Goal: Task Accomplishment & Management: Complete application form

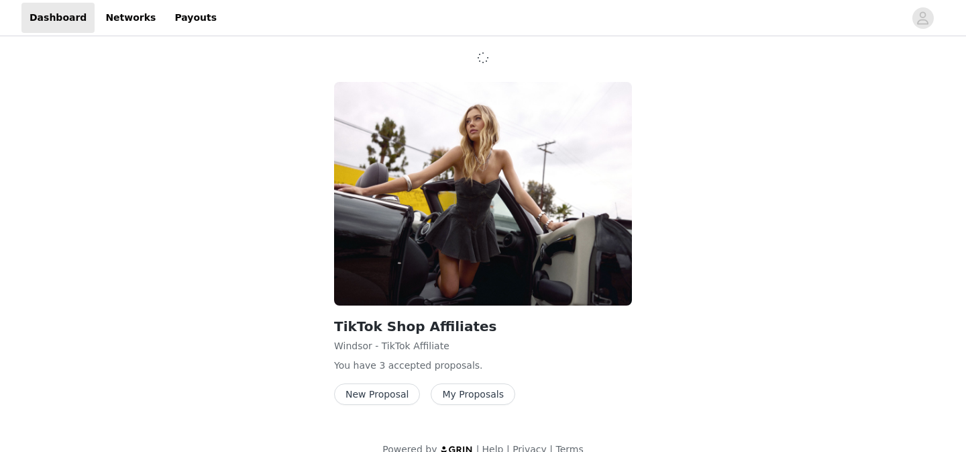
scroll to position [21, 0]
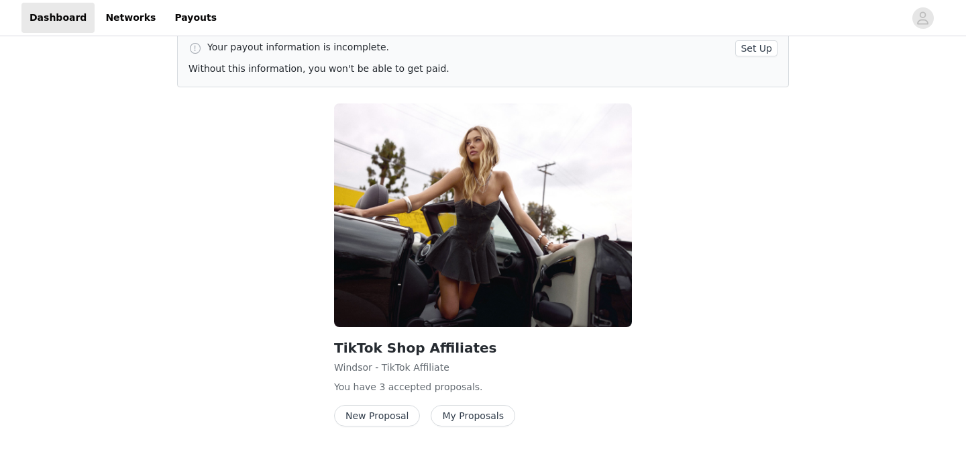
click at [383, 419] on button "New Proposal" at bounding box center [377, 415] width 86 height 21
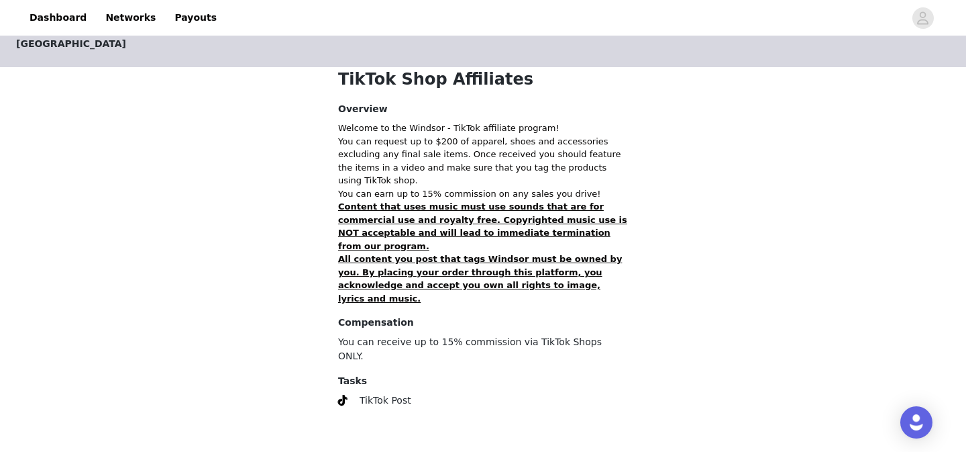
scroll to position [285, 0]
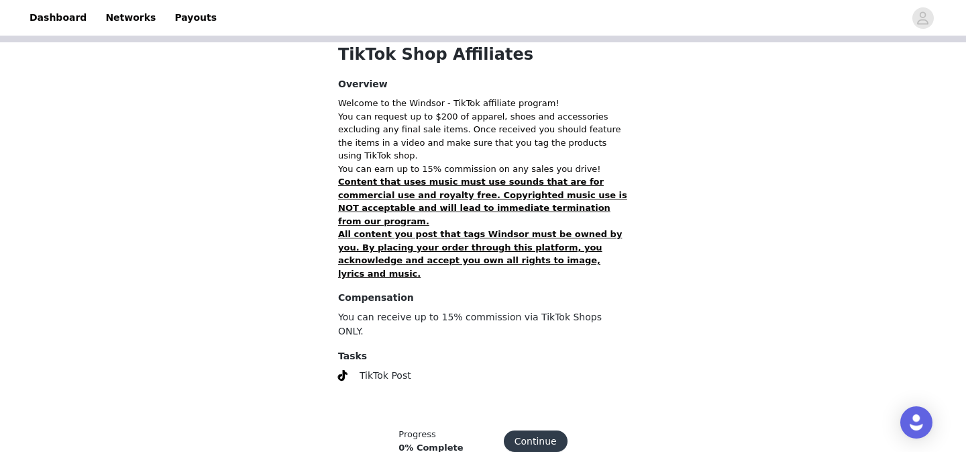
click at [538, 430] on button "Continue" at bounding box center [536, 440] width 64 height 21
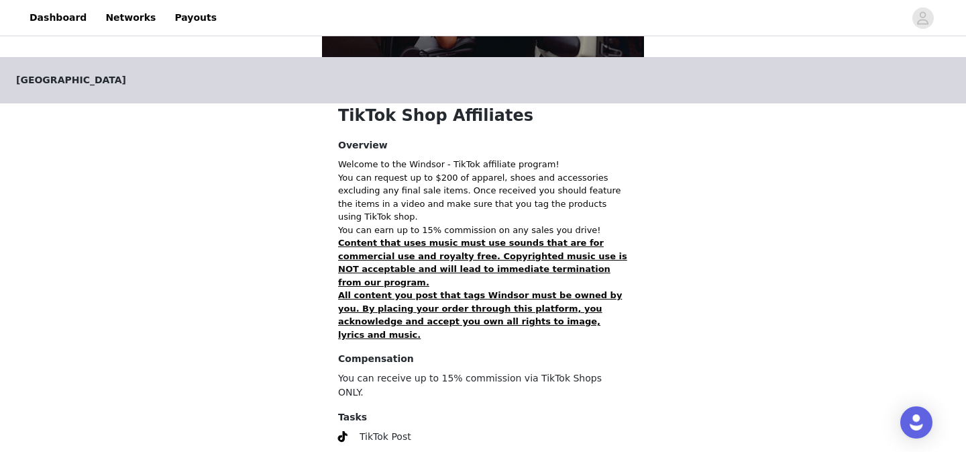
scroll to position [280, 0]
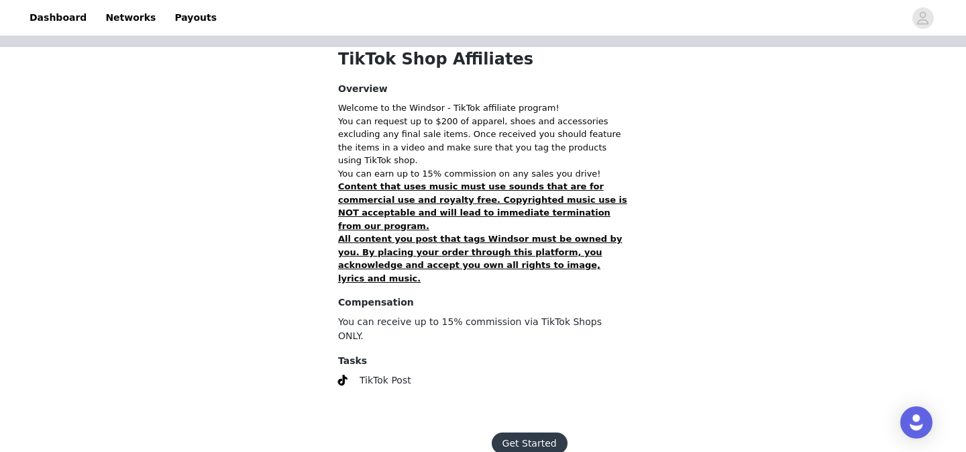
click at [535, 432] on button "Get Started" at bounding box center [530, 442] width 76 height 21
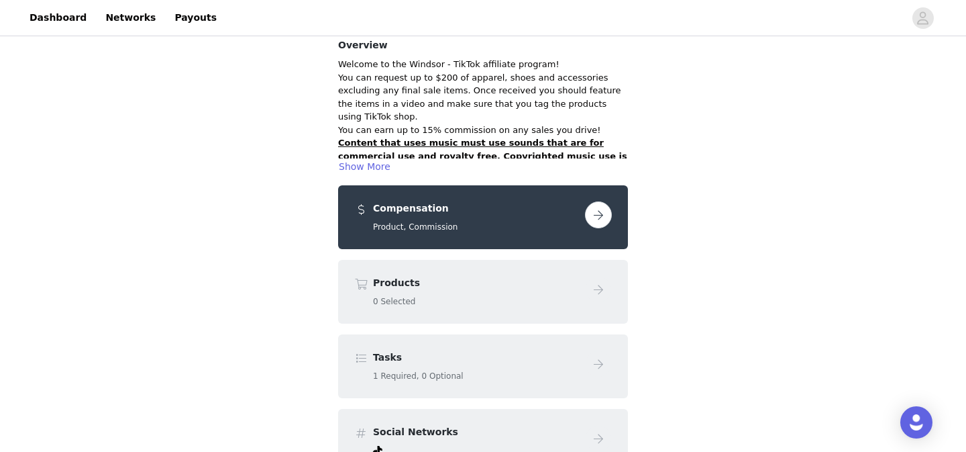
scroll to position [99, 0]
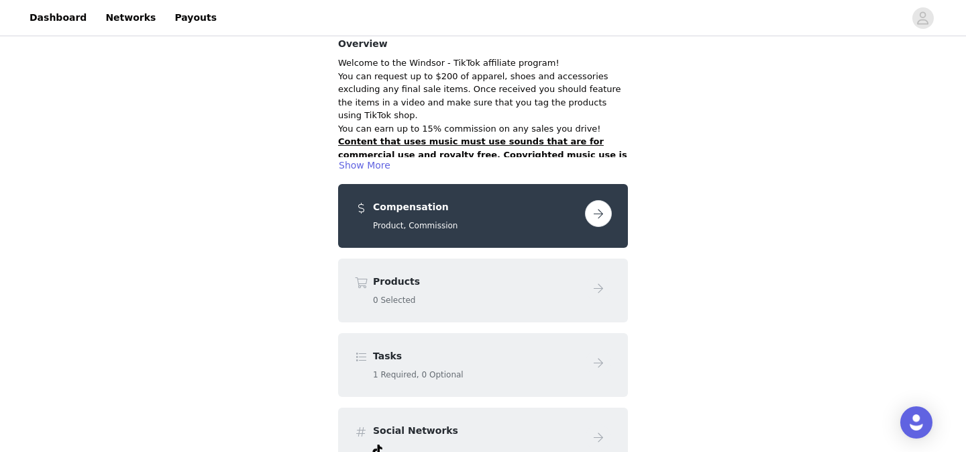
click at [582, 221] on div "Compensation Product, Commission" at bounding box center [483, 216] width 258 height 32
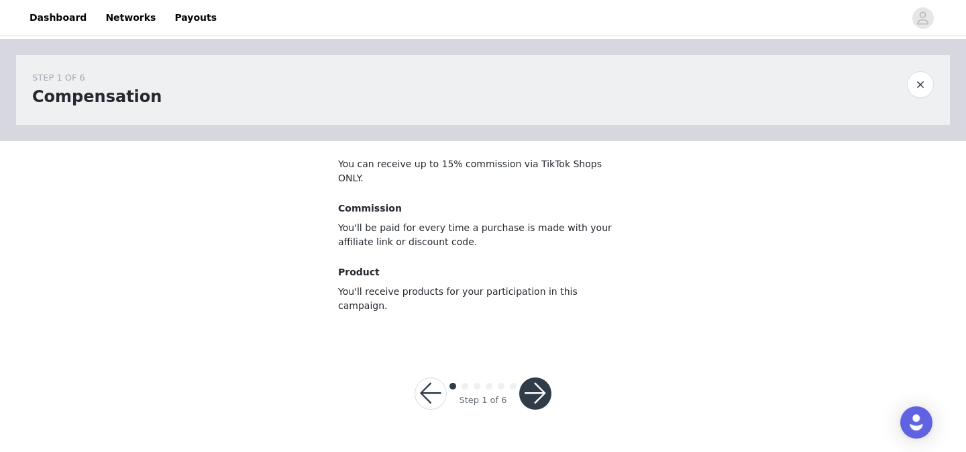
click at [535, 377] on button "button" at bounding box center [535, 393] width 32 height 32
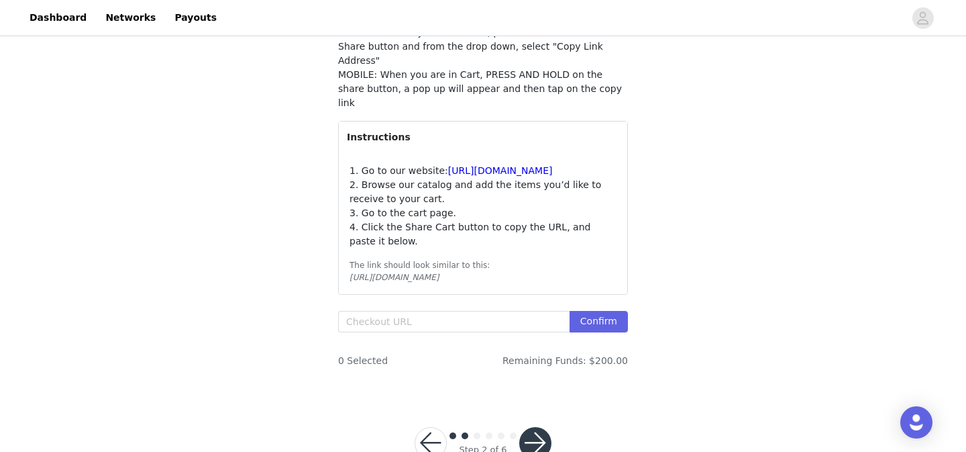
scroll to position [199, 0]
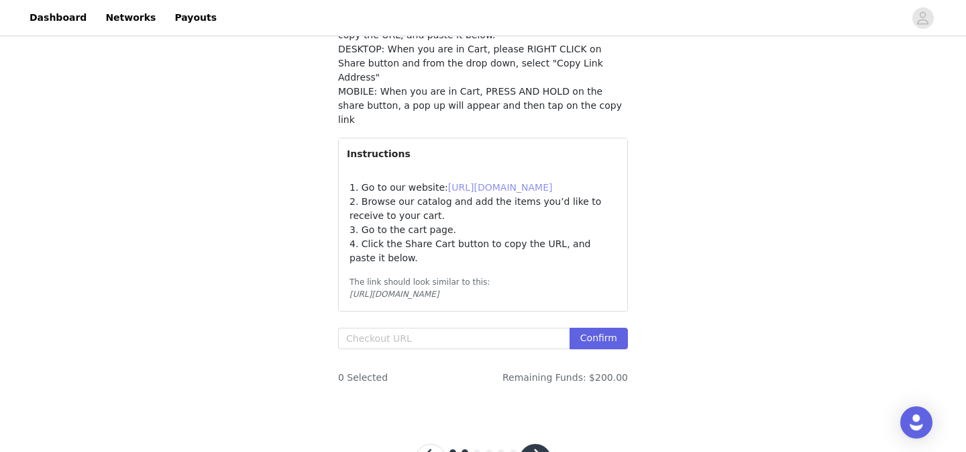
click at [490, 182] on link "https://www.windsorstore.com" at bounding box center [500, 187] width 105 height 11
click at [387, 327] on input "text" at bounding box center [454, 337] width 232 height 21
paste input "https://www.windsorstore.com/cart/43549672570931:1,43281560698931:1,43328718635…"
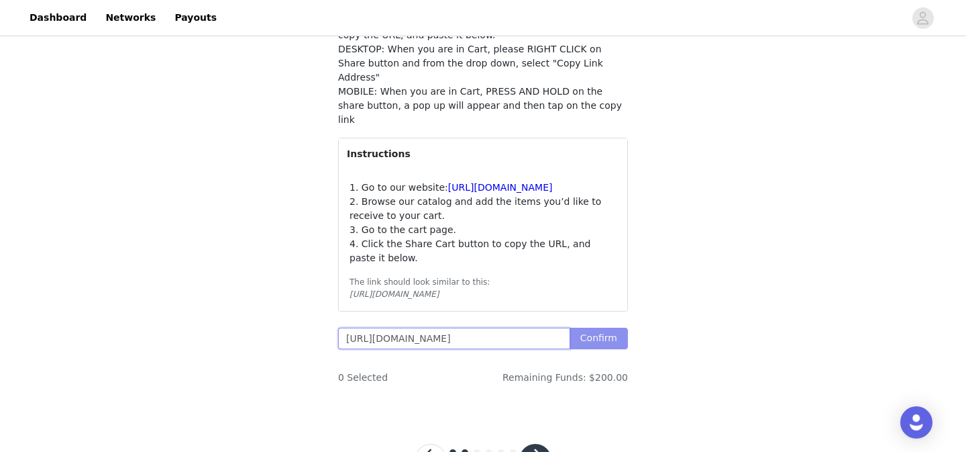
type input "https://www.windsorstore.com/cart/43549672570931:1,43281560698931:1,43328718635…"
click at [595, 327] on button "Confirm" at bounding box center [599, 337] width 58 height 21
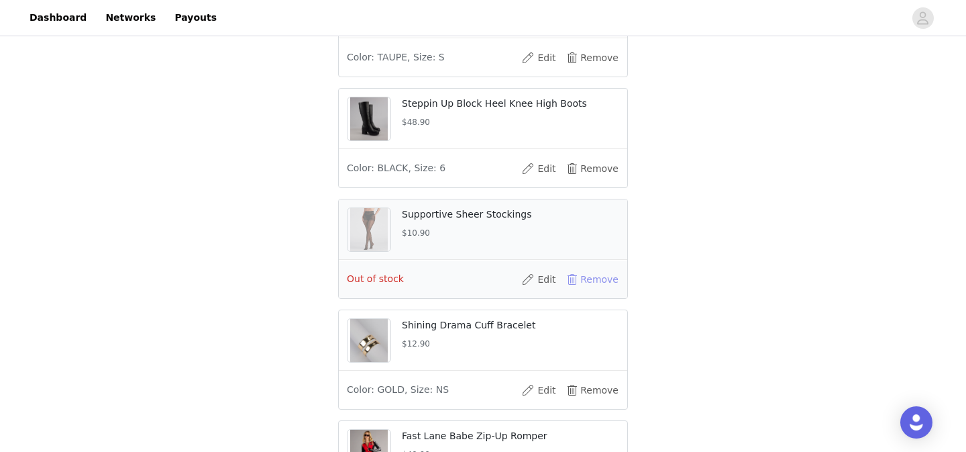
click at [586, 268] on button "Remove" at bounding box center [593, 278] width 54 height 21
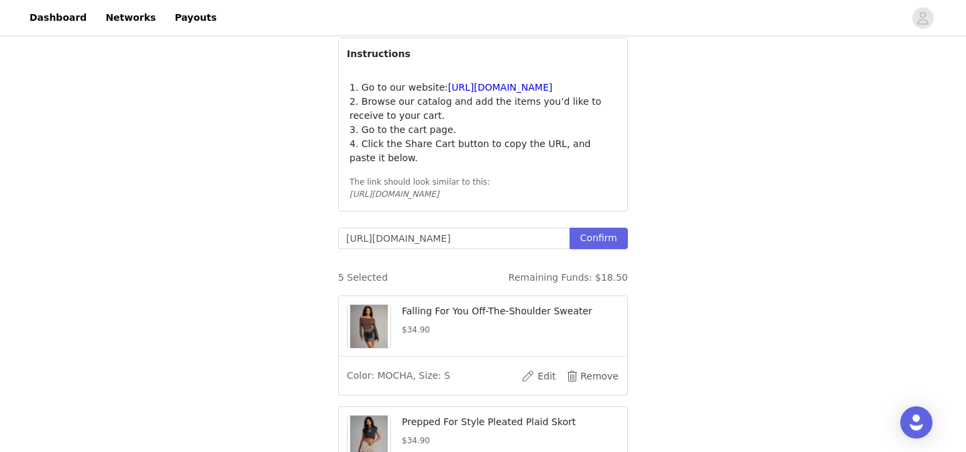
scroll to position [266, 0]
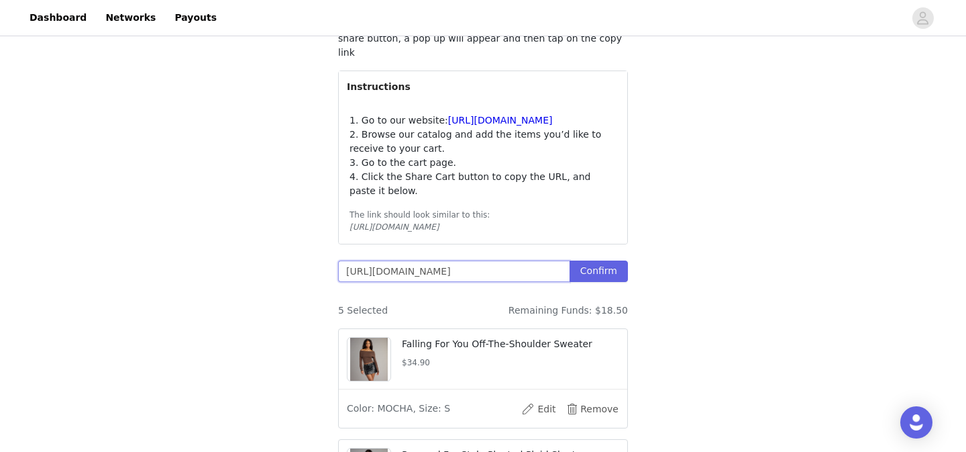
click at [515, 260] on input "https://www.windsorstore.com/cart/43549672570931:1,43281560698931:1,43328718635…" at bounding box center [454, 270] width 232 height 21
click at [691, 267] on div "STEP 2 OF 6 Products There has been a slight change in how you copy your URL sh…" at bounding box center [483, 335] width 966 height 1125
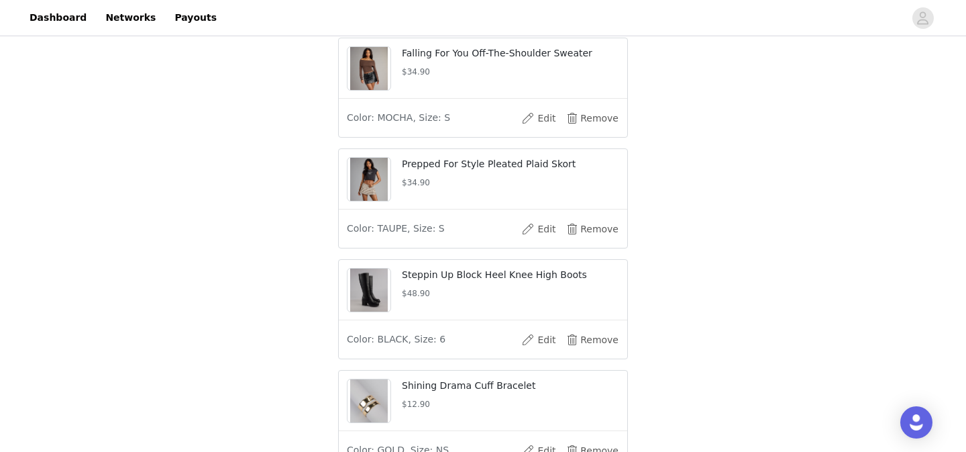
scroll to position [793, 0]
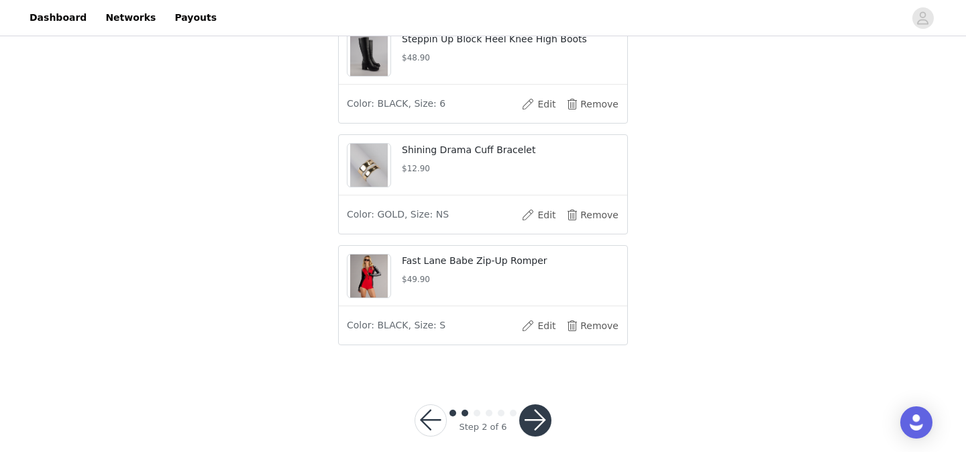
click at [535, 414] on button "button" at bounding box center [535, 420] width 32 height 32
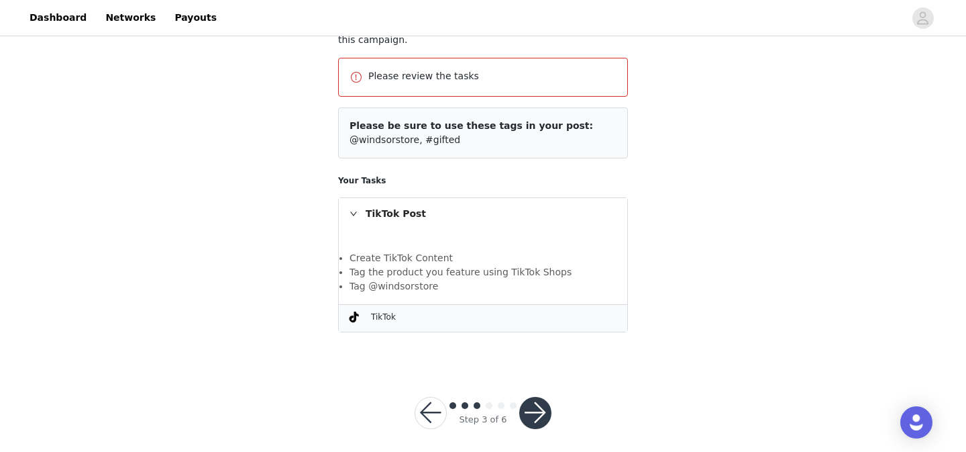
scroll to position [147, 0]
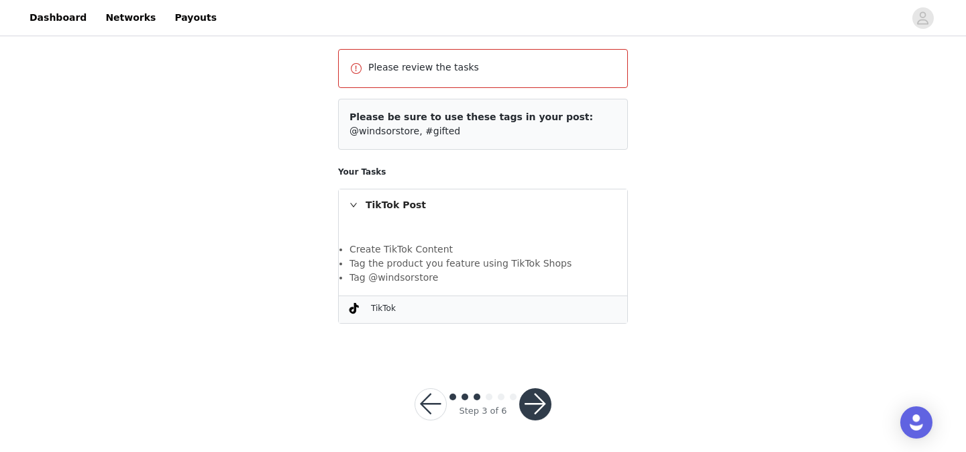
click at [532, 396] on button "button" at bounding box center [535, 404] width 32 height 32
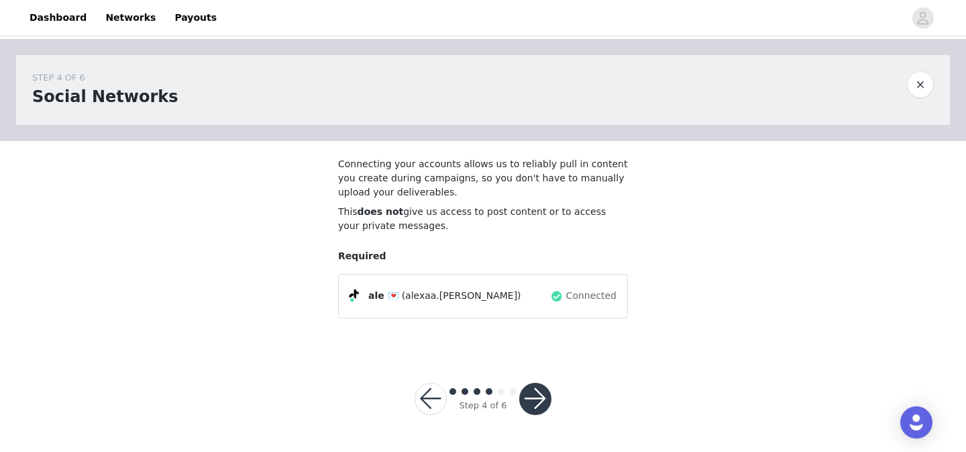
click at [540, 393] on button "button" at bounding box center [535, 398] width 32 height 32
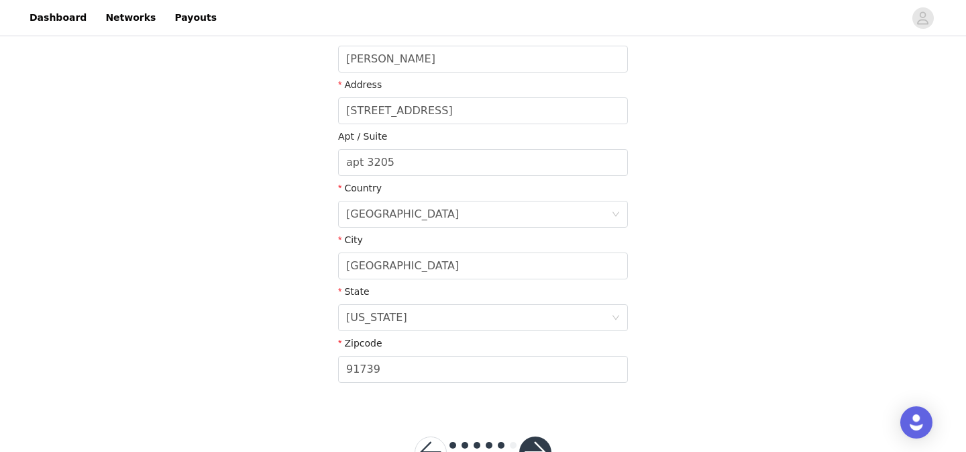
scroll to position [376, 0]
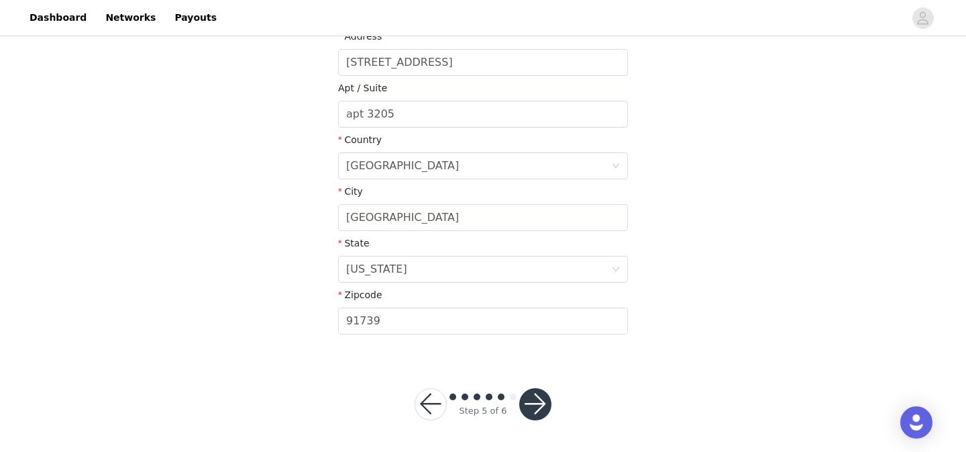
click at [540, 401] on button "button" at bounding box center [535, 404] width 32 height 32
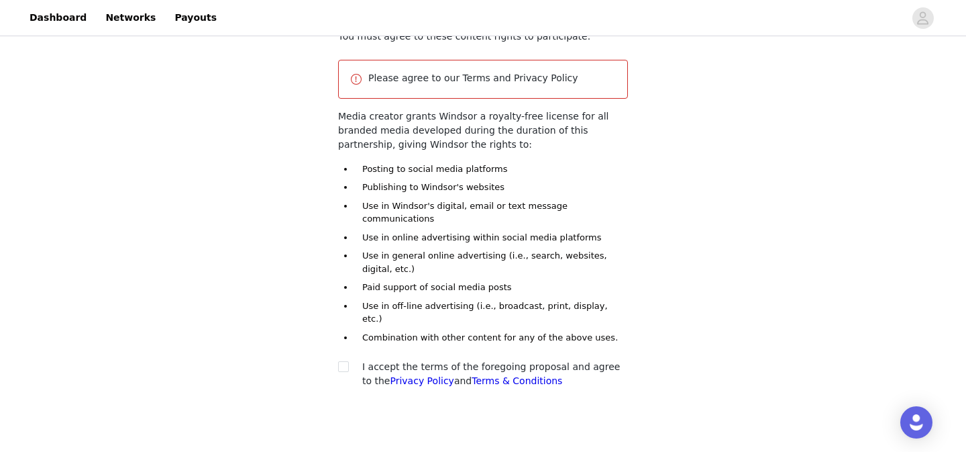
scroll to position [172, 0]
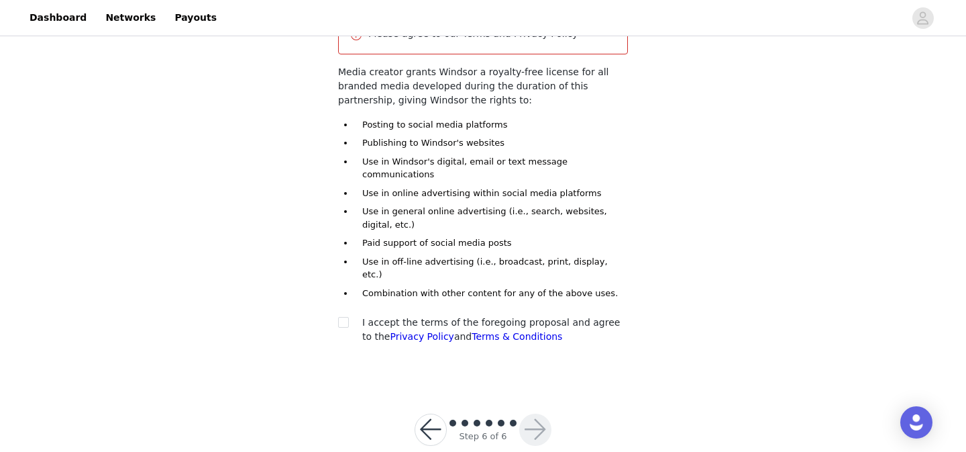
click at [351, 315] on div "I accept the terms of the foregoing proposal and agree to the Privacy Policy an…" at bounding box center [483, 329] width 290 height 28
click at [350, 315] on div at bounding box center [347, 322] width 19 height 14
click at [348, 315] on label at bounding box center [343, 322] width 11 height 14
click at [348, 317] on input "checkbox" at bounding box center [342, 321] width 9 height 9
checkbox input "true"
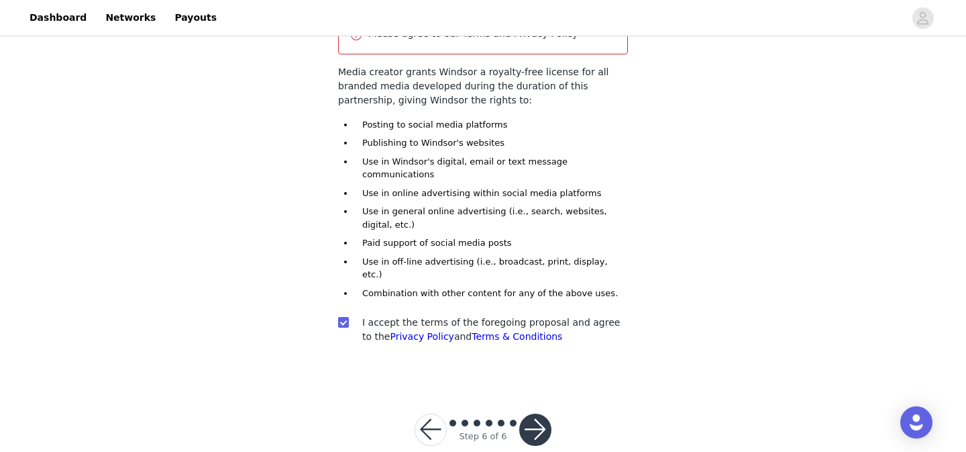
click at [547, 416] on div at bounding box center [535, 429] width 32 height 32
click at [544, 413] on button "button" at bounding box center [535, 429] width 32 height 32
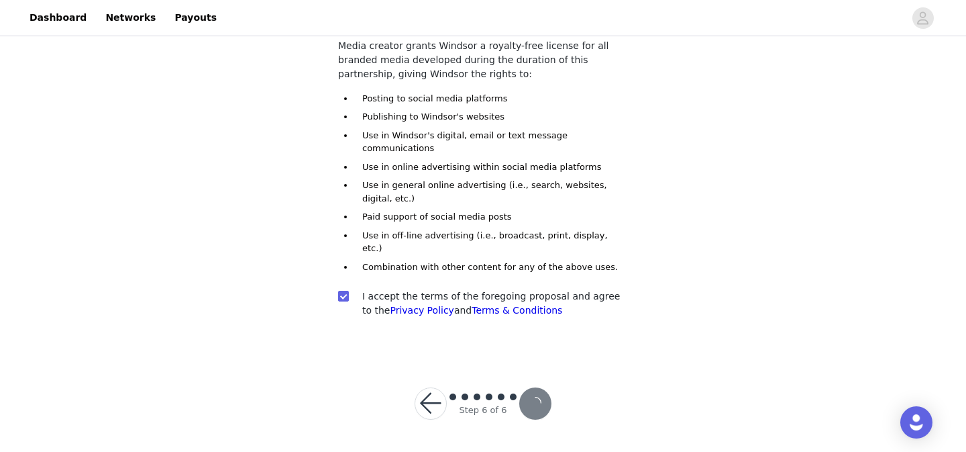
scroll to position [122, 0]
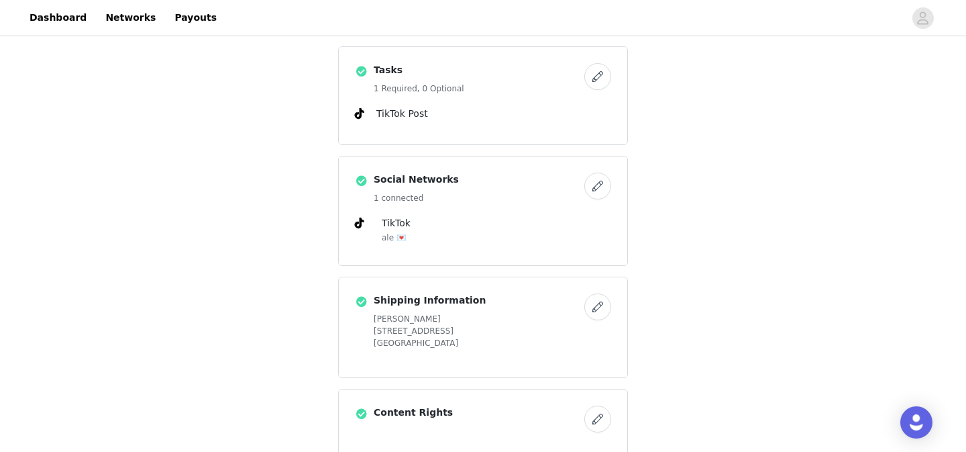
scroll to position [776, 0]
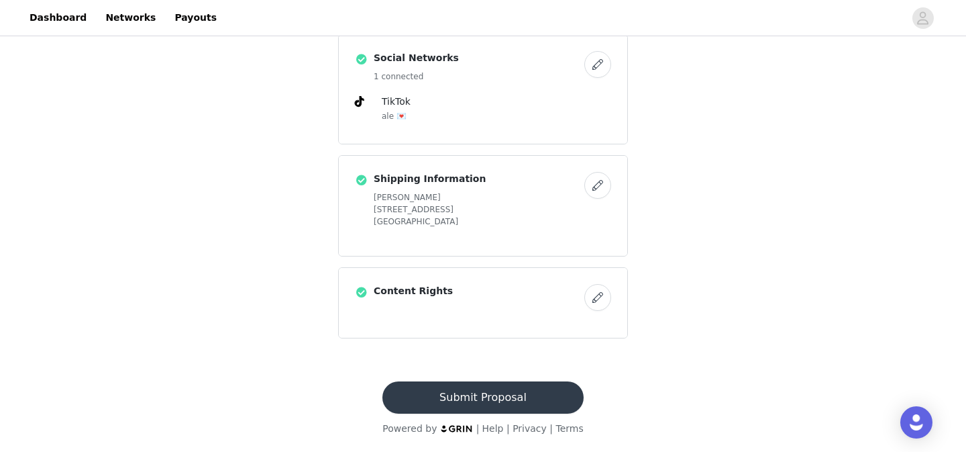
click at [523, 404] on button "Submit Proposal" at bounding box center [482, 397] width 201 height 32
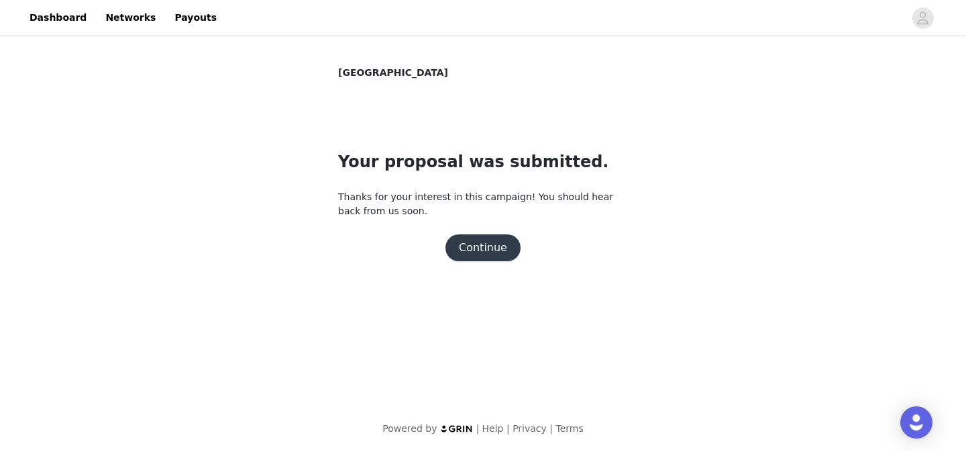
scroll to position [0, 0]
click at [496, 249] on button "Continue" at bounding box center [483, 247] width 75 height 27
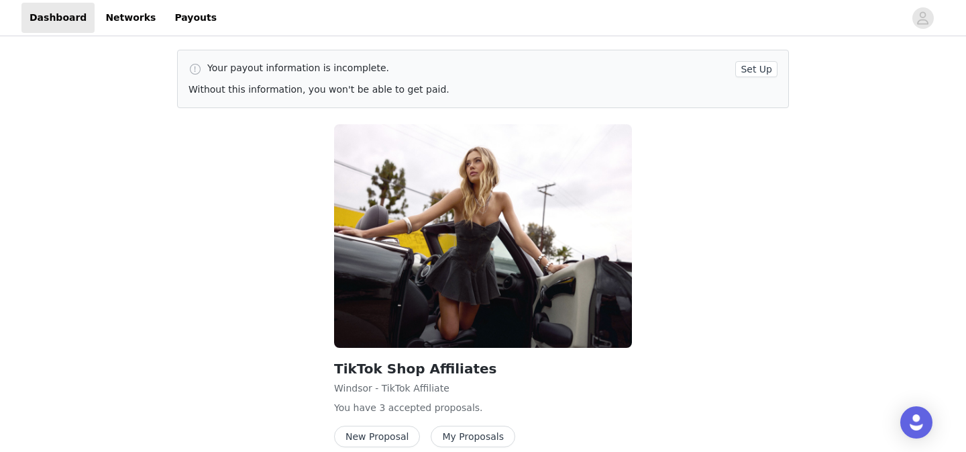
scroll to position [63, 0]
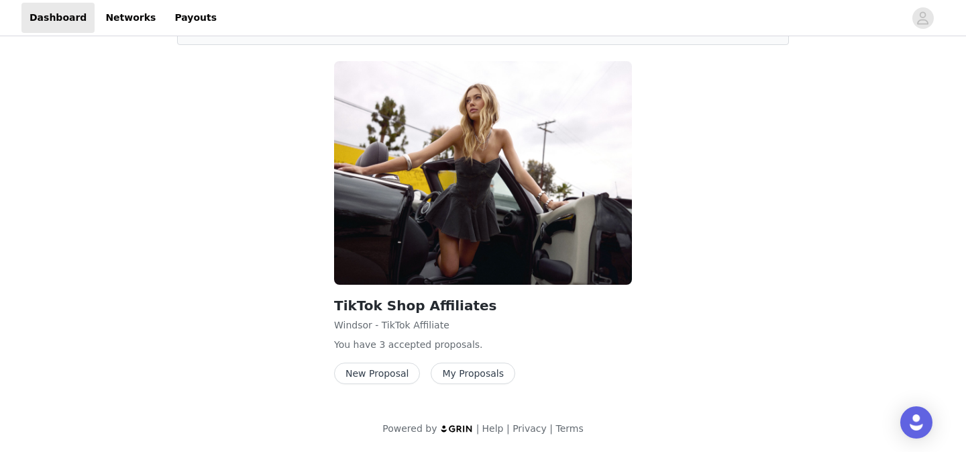
click at [464, 376] on button "My Proposals" at bounding box center [473, 372] width 85 height 21
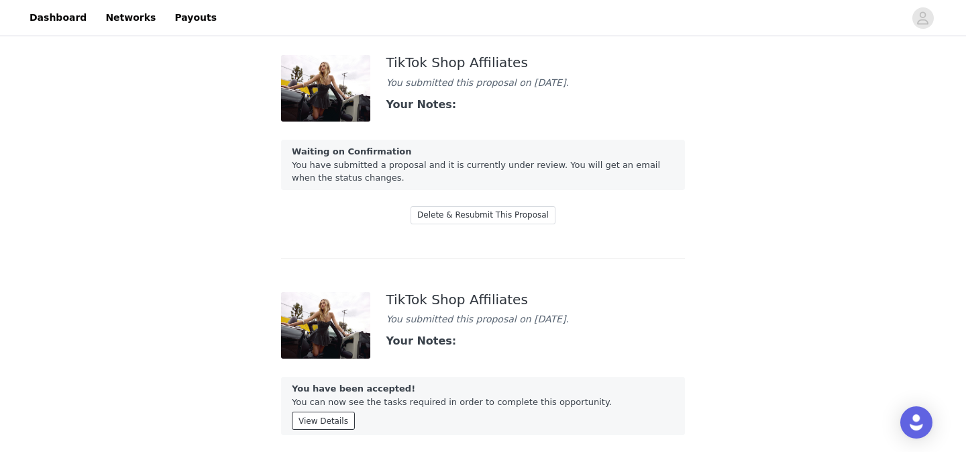
click at [331, 425] on button "View Details" at bounding box center [323, 420] width 63 height 18
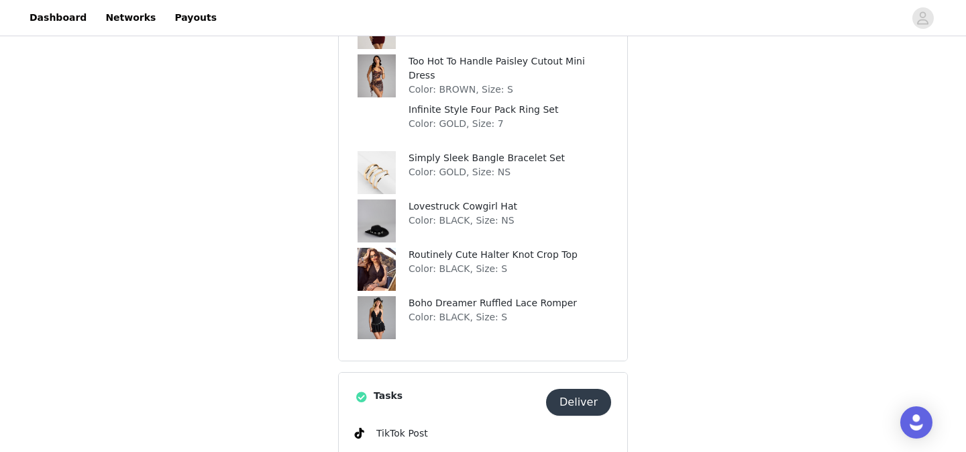
scroll to position [250, 0]
